Goal: Subscribe to service/newsletter

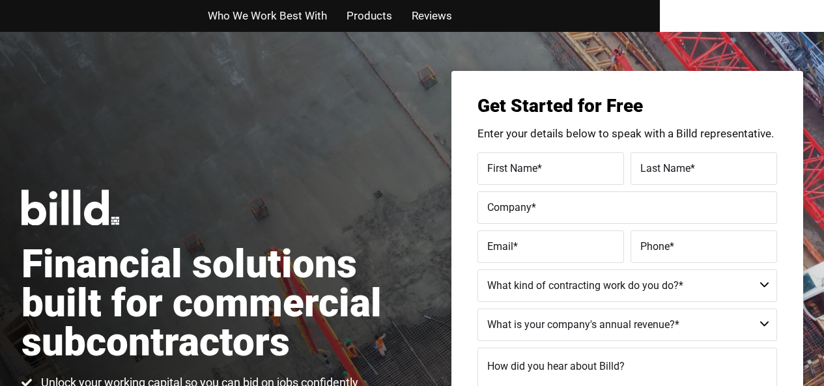
scroll to position [581, 0]
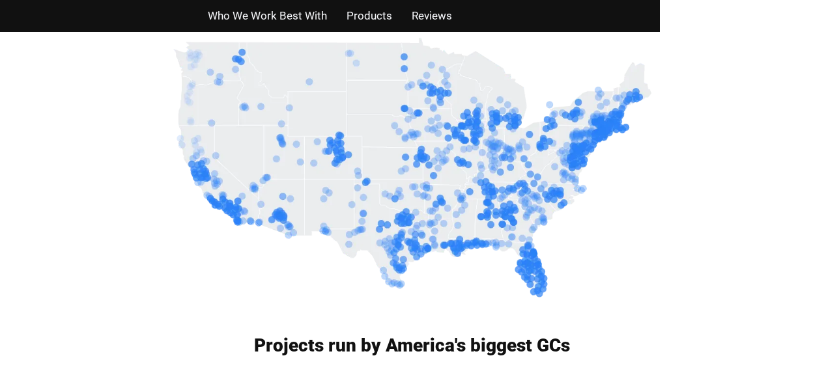
scroll to position [0, 0]
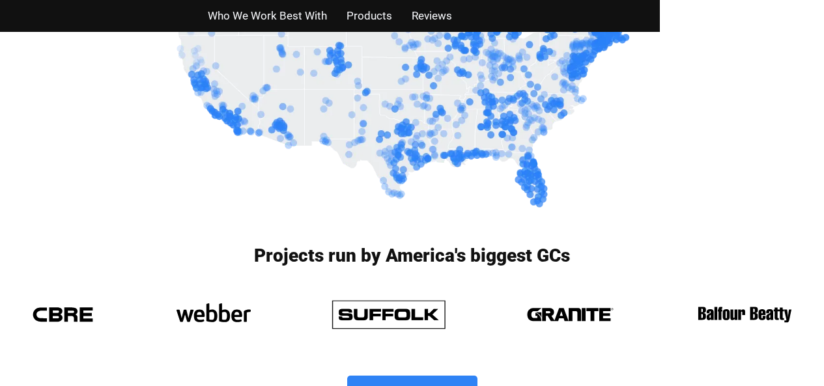
scroll to position [854, 0]
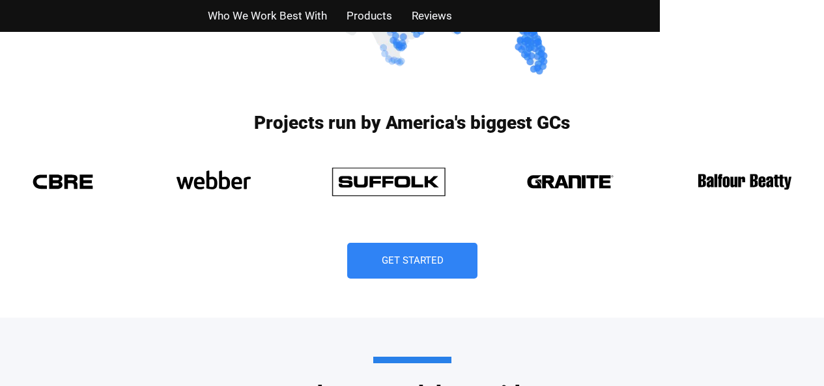
scroll to position [986, 0]
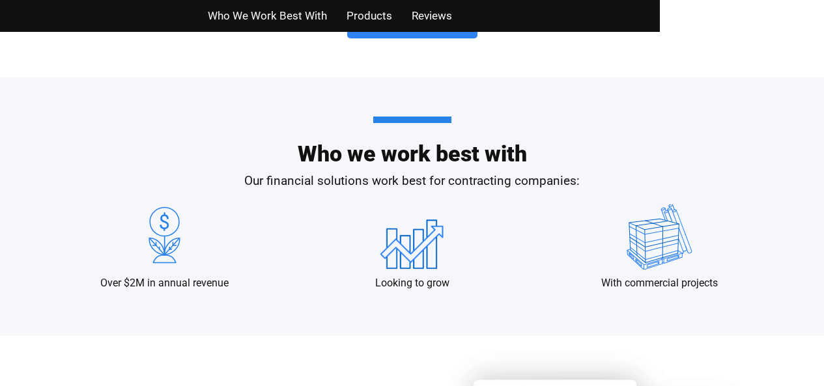
scroll to position [1215, 0]
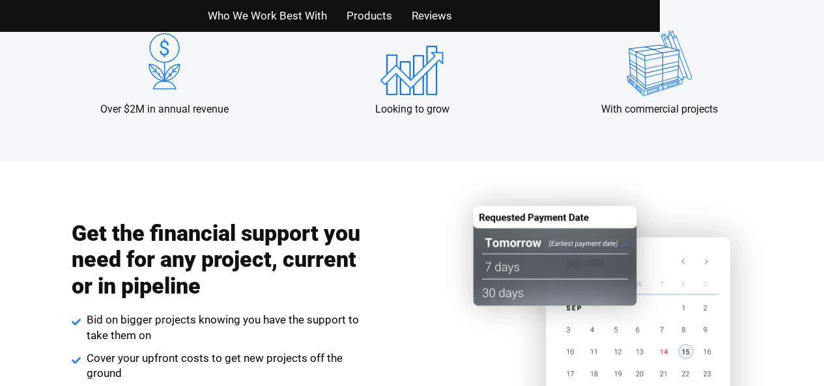
scroll to position [1392, 0]
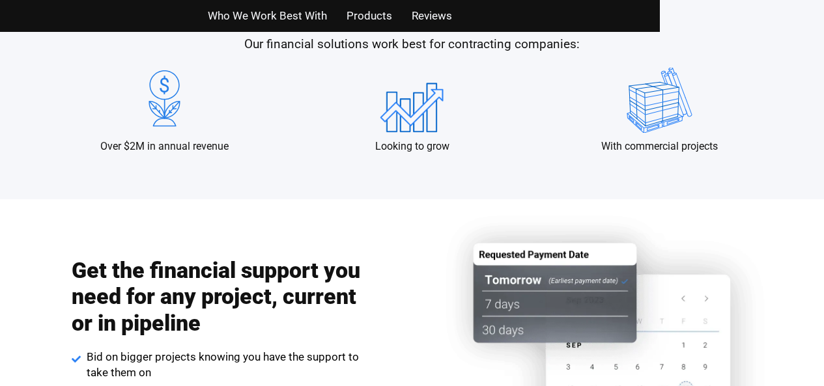
scroll to position [1247, 0]
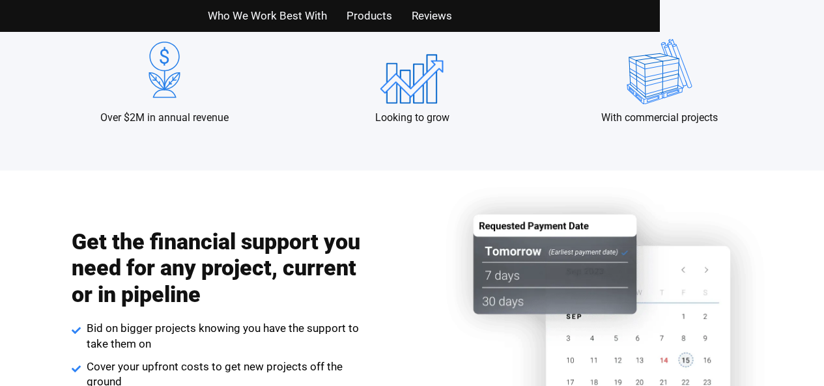
scroll to position [1398, 0]
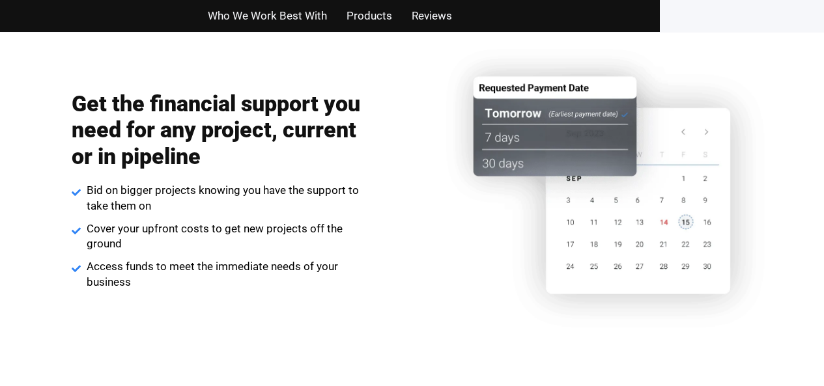
scroll to position [1552, 0]
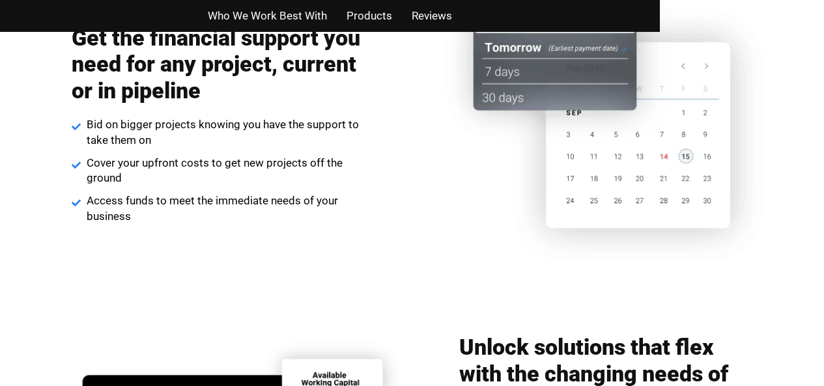
checkbox input "false"
